Goal: Check status: Check status

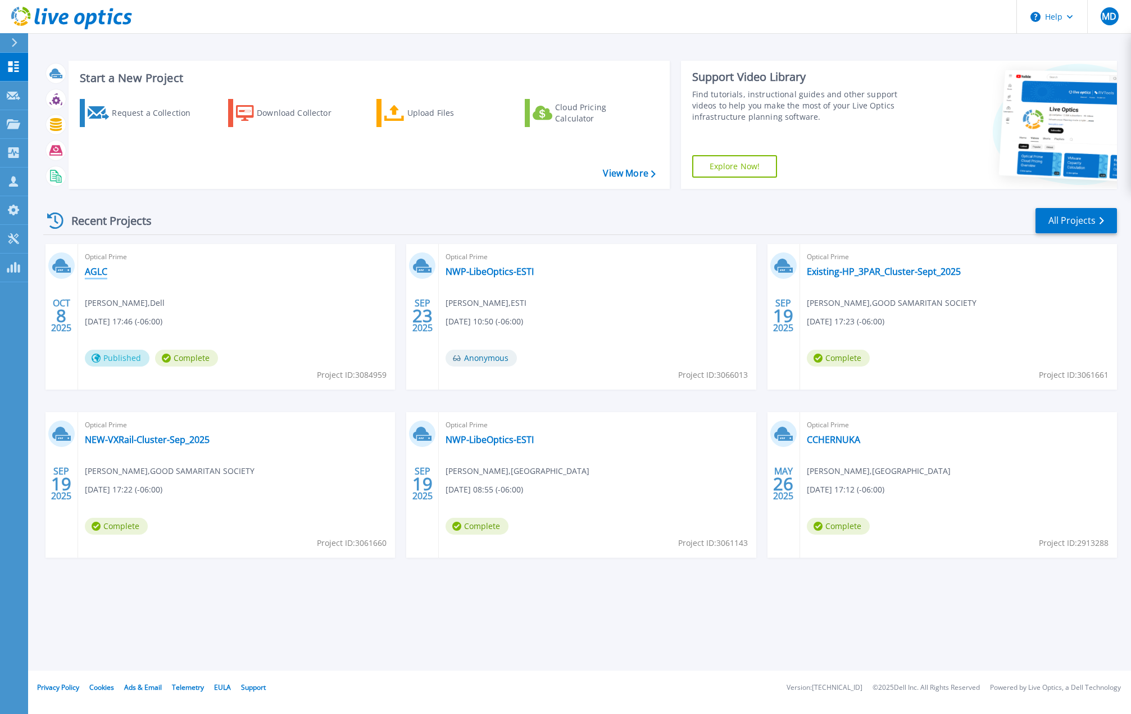
click at [97, 270] on link "AGLC" at bounding box center [96, 271] width 22 height 11
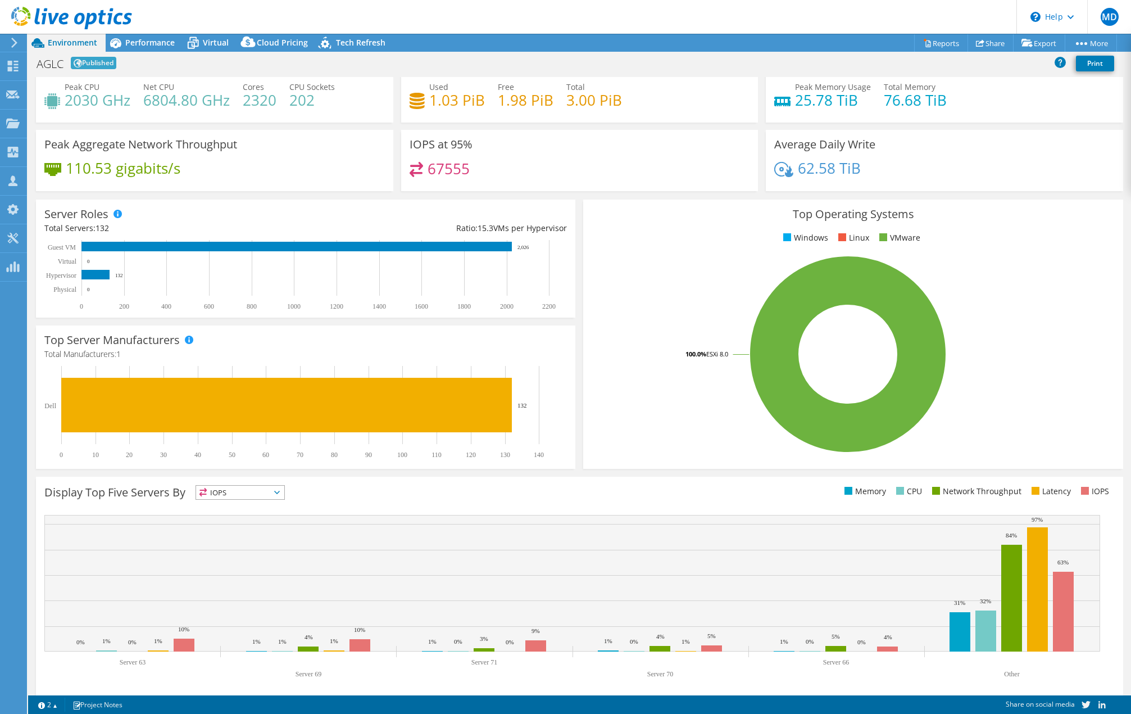
scroll to position [37, 0]
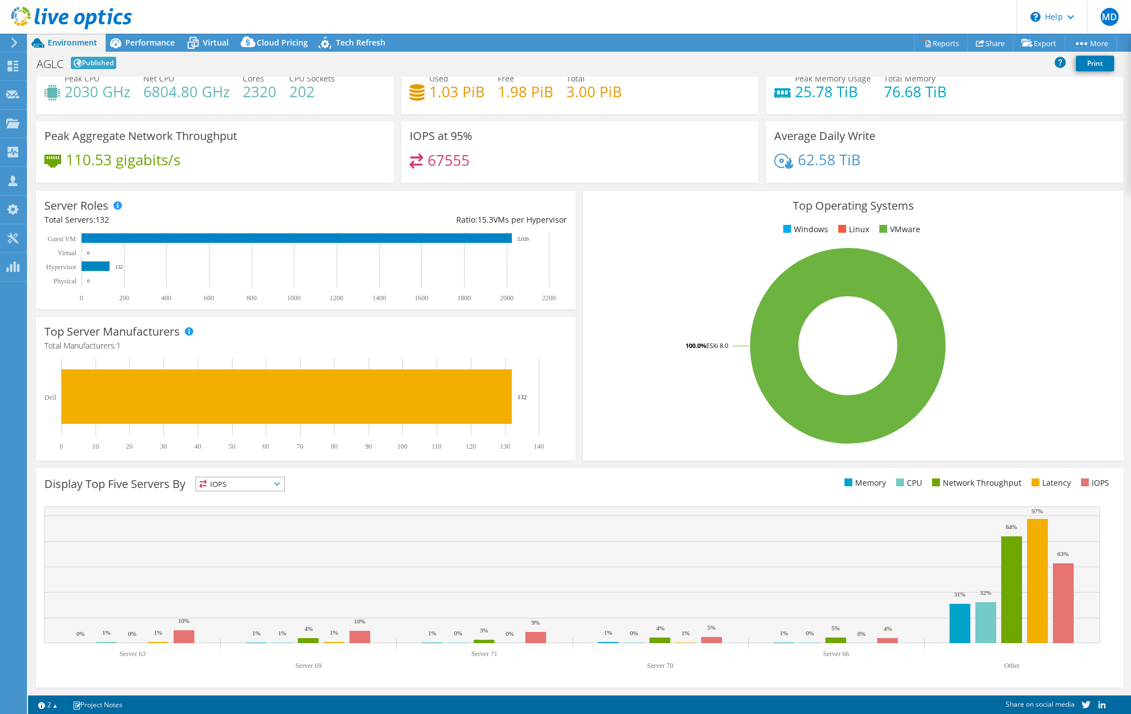
select select "USD"
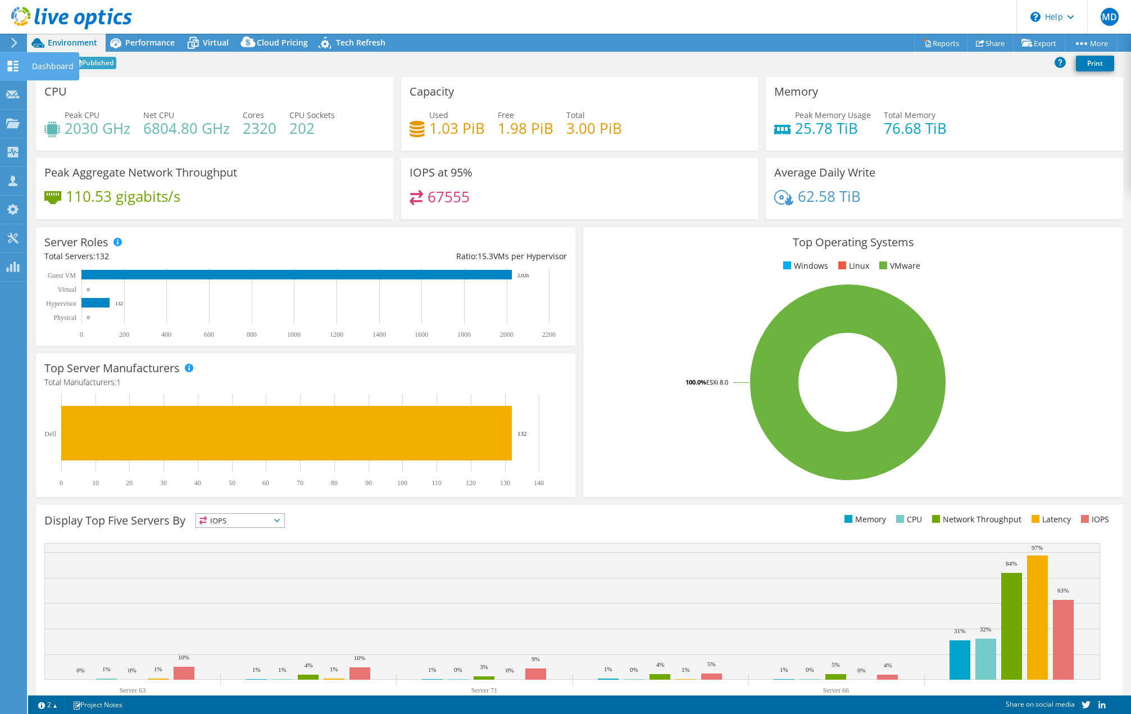
click at [17, 72] on div at bounding box center [12, 67] width 13 height 12
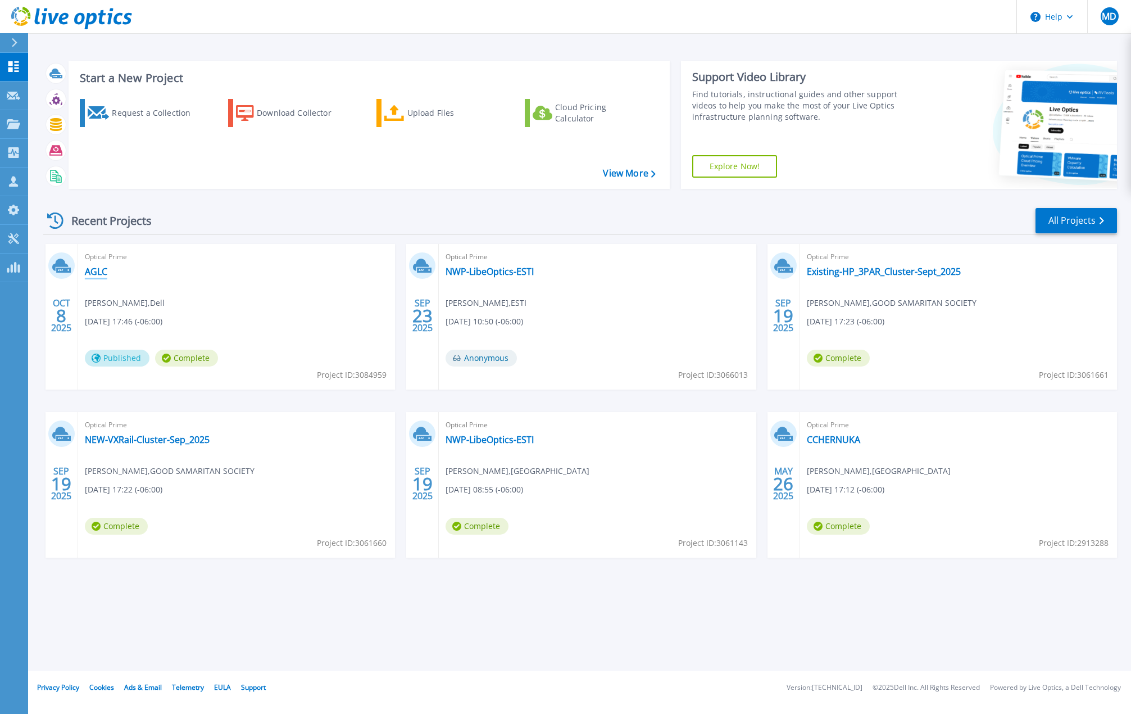
click at [102, 270] on link "AGLC" at bounding box center [96, 271] width 22 height 11
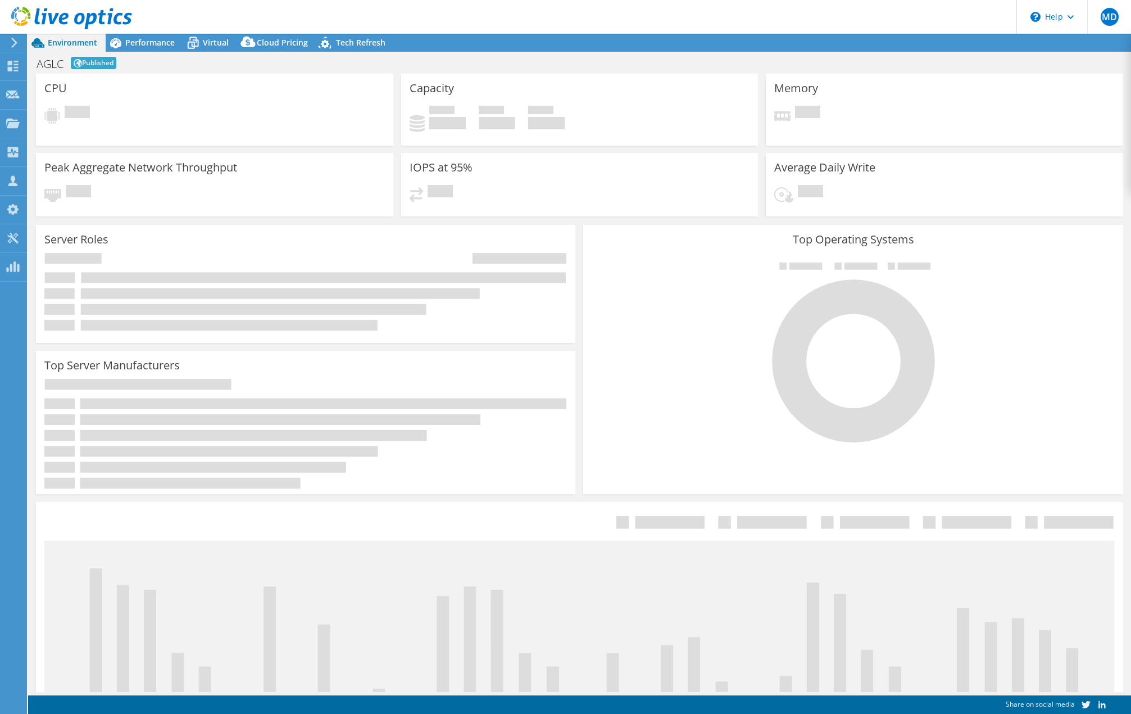
select select "USD"
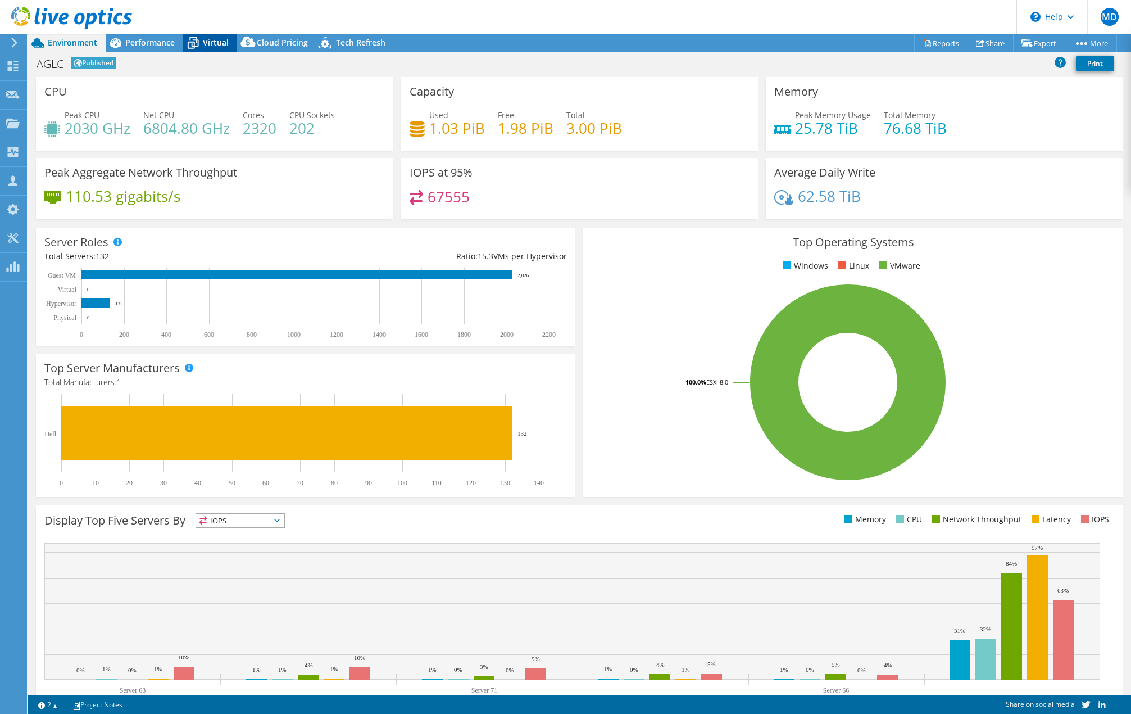
click at [212, 39] on span "Virtual" at bounding box center [216, 42] width 26 height 11
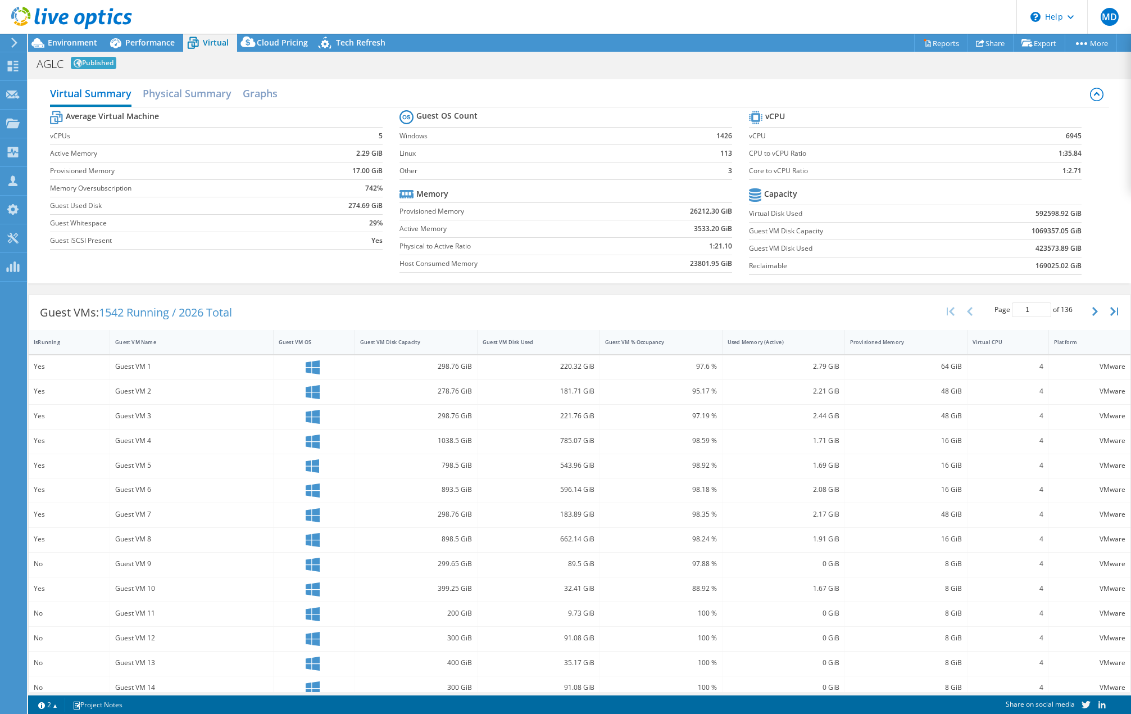
click at [387, 317] on div "Guest VMs: 1542 Running / 2026 Total Page 1 of 136 5 rows 10 rows 20 rows 25 ro…" at bounding box center [580, 312] width 1102 height 35
click at [210, 93] on h2 "Physical Summary" at bounding box center [187, 94] width 89 height 25
